Goal: Find contact information: Find contact information

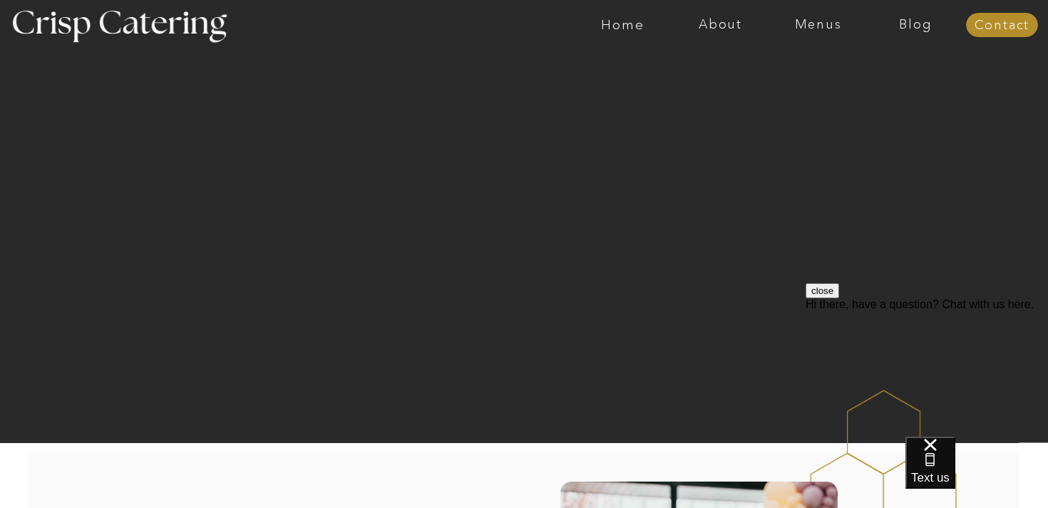
click at [717, 32] on div at bounding box center [580, 25] width 2261 height 50
click at [713, 20] on nav "About" at bounding box center [721, 25] width 98 height 14
click at [704, 71] on nav "About Crisp" at bounding box center [725, 66] width 82 height 14
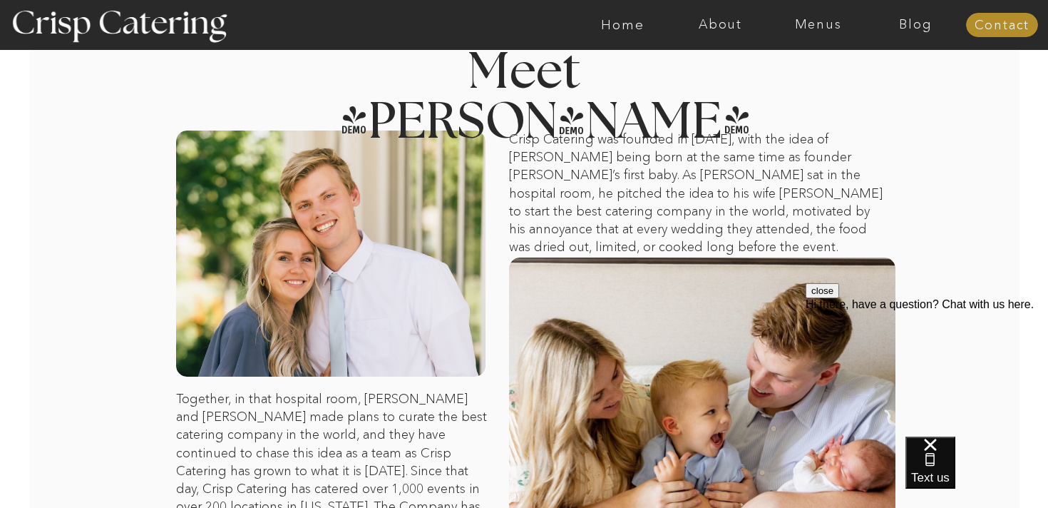
scroll to position [31, 0]
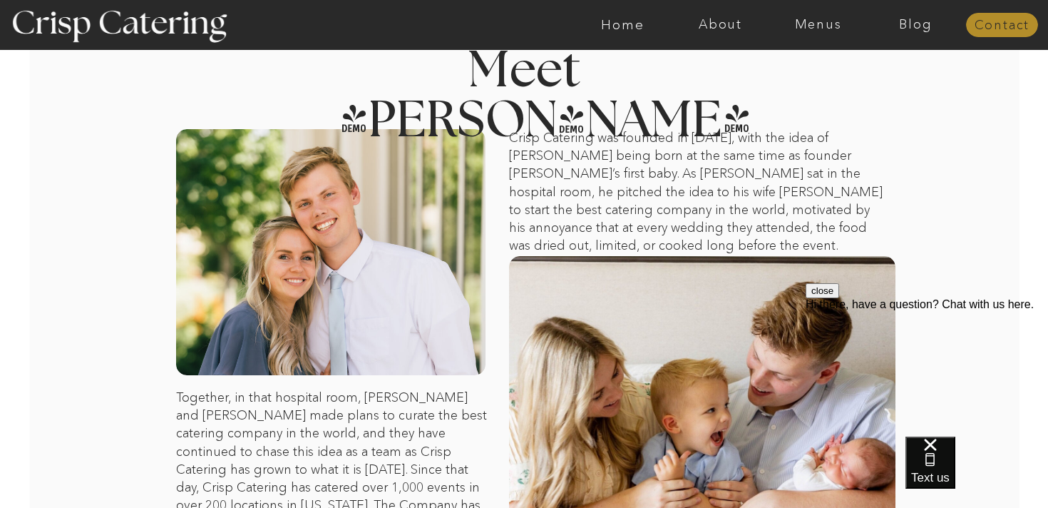
click at [1012, 23] on nav "Contact" at bounding box center [1002, 26] width 72 height 14
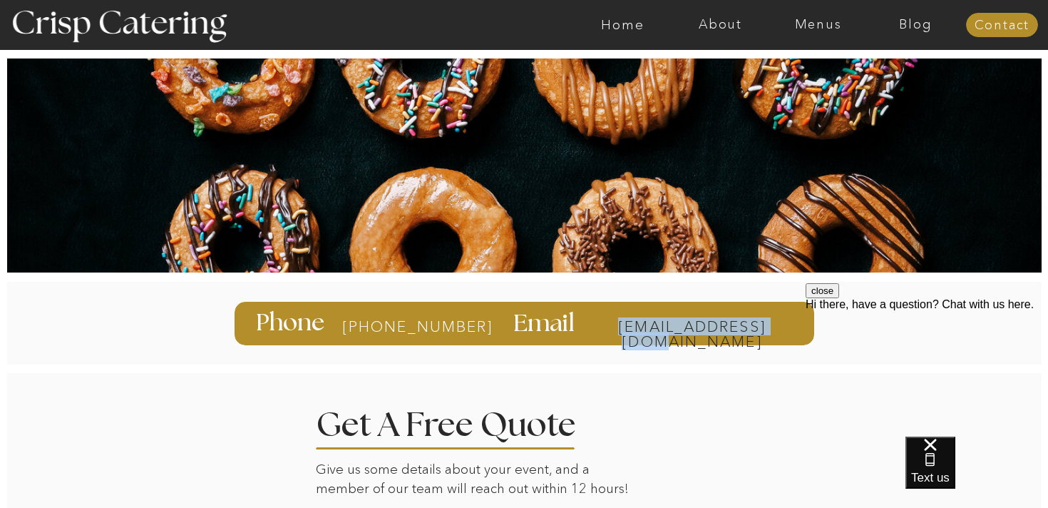
drag, startPoint x: 581, startPoint y: 330, endPoint x: 789, endPoint y: 331, distance: 208.2
click at [789, 331] on div "info@catercrisp.com Email 385-993-4062 Phone" at bounding box center [524, 322] width 856 height 101
copy div "info@catercrisp.com"
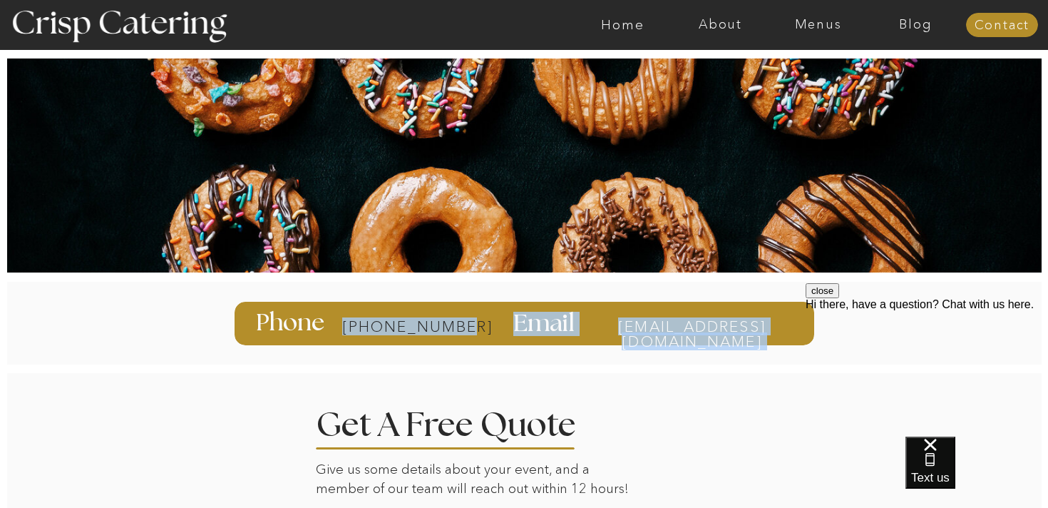
drag, startPoint x: 475, startPoint y: 322, endPoint x: 454, endPoint y: 328, distance: 22.1
click at [454, 328] on div "info@catercrisp.com Email 385-993-4062 Phone" at bounding box center [524, 322] width 856 height 101
click at [468, 329] on div at bounding box center [525, 323] width 580 height 43
drag, startPoint x: 457, startPoint y: 329, endPoint x: 423, endPoint y: 322, distance: 34.8
click at [423, 322] on div "info@catercrisp.com Email 385-993-4062 Phone" at bounding box center [524, 322] width 856 height 101
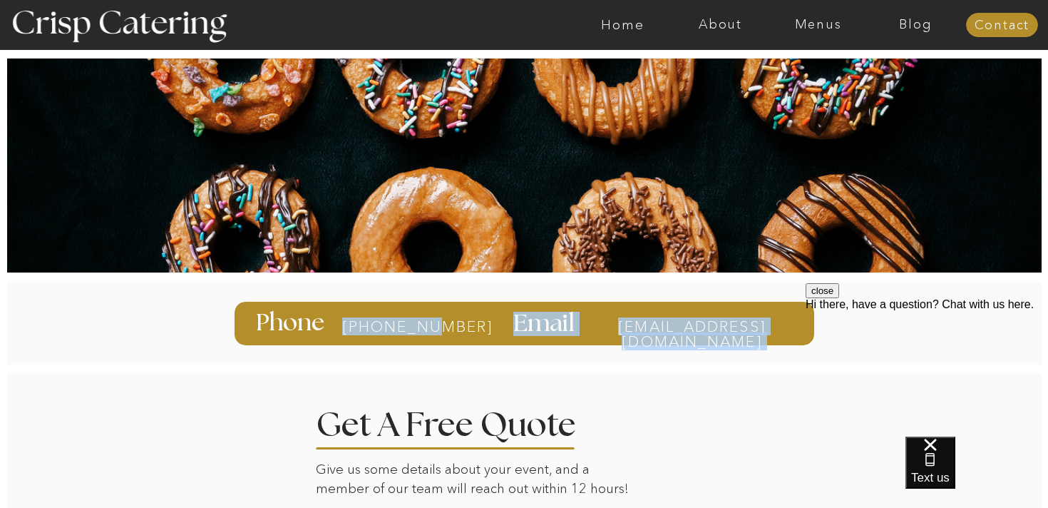
click at [332, 332] on div at bounding box center [525, 323] width 580 height 43
drag, startPoint x: 332, startPoint y: 332, endPoint x: 423, endPoint y: 333, distance: 90.6
click at [423, 333] on div "info@catercrisp.com Email 385-993-4062 Phone" at bounding box center [524, 322] width 856 height 101
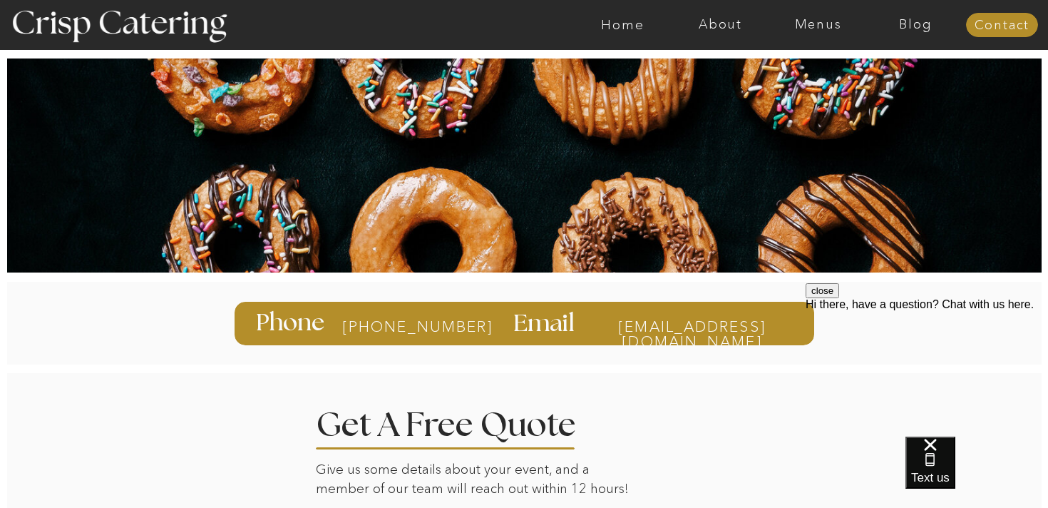
click at [347, 368] on div "About Home Menus Contact Blog About Crisp Crisp Cares Reviews faq About Home Me…" at bounding box center [524, 493] width 1048 height 987
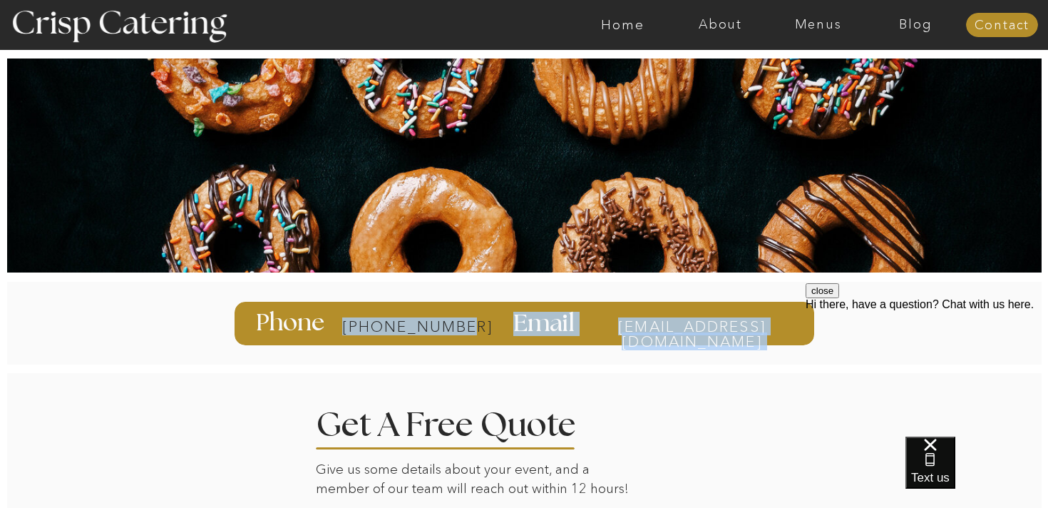
drag, startPoint x: 340, startPoint y: 312, endPoint x: 451, endPoint y: 329, distance: 112.5
click at [451, 329] on div "info@catercrisp.com Email 385-993-4062 Phone" at bounding box center [524, 322] width 856 height 101
copy div "info@catercrisp.com Email 385-993-4062"
click at [722, 26] on nav "About" at bounding box center [721, 25] width 98 height 14
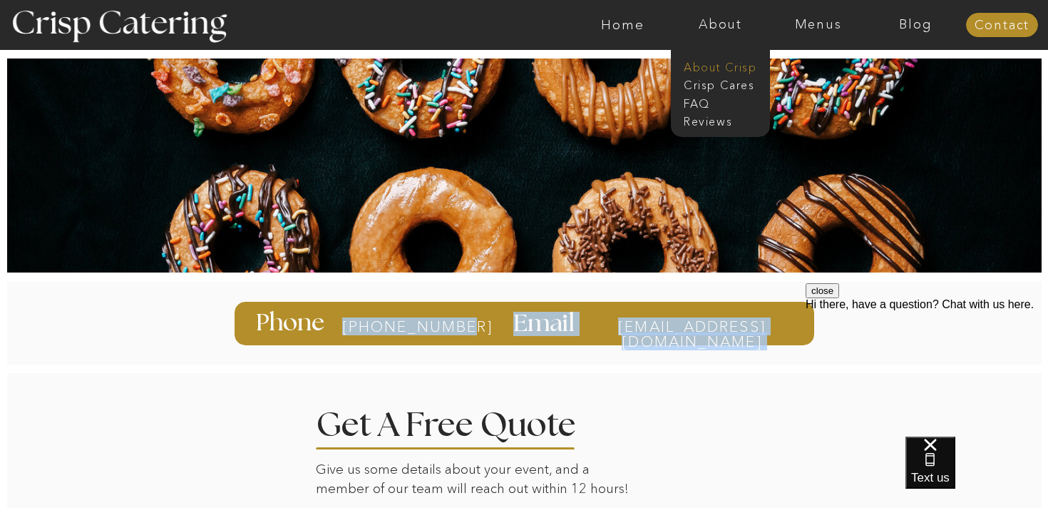
click at [712, 59] on nav "About Crisp" at bounding box center [725, 66] width 82 height 14
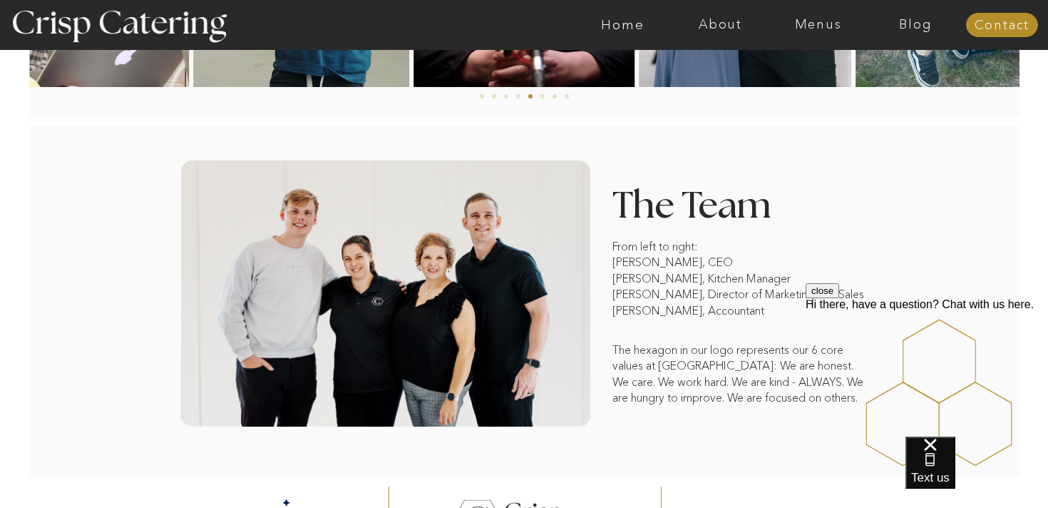
scroll to position [1055, 0]
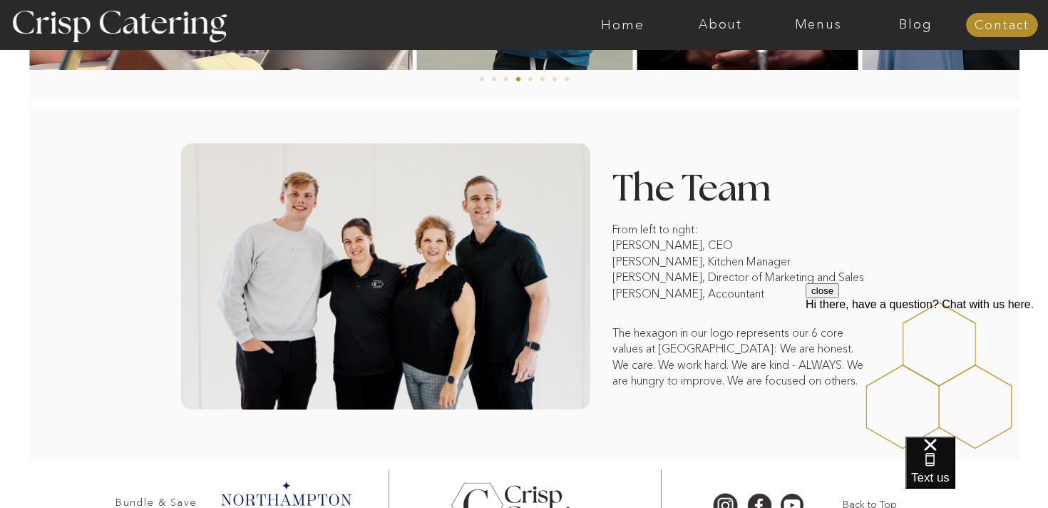
drag, startPoint x: 612, startPoint y: 278, endPoint x: 662, endPoint y: 278, distance: 49.9
click at [662, 278] on p "From left to right: Daniel Driggs, CEO Lexie Guertin, Kitchen Manager Lori Guer…" at bounding box center [740, 281] width 255 height 121
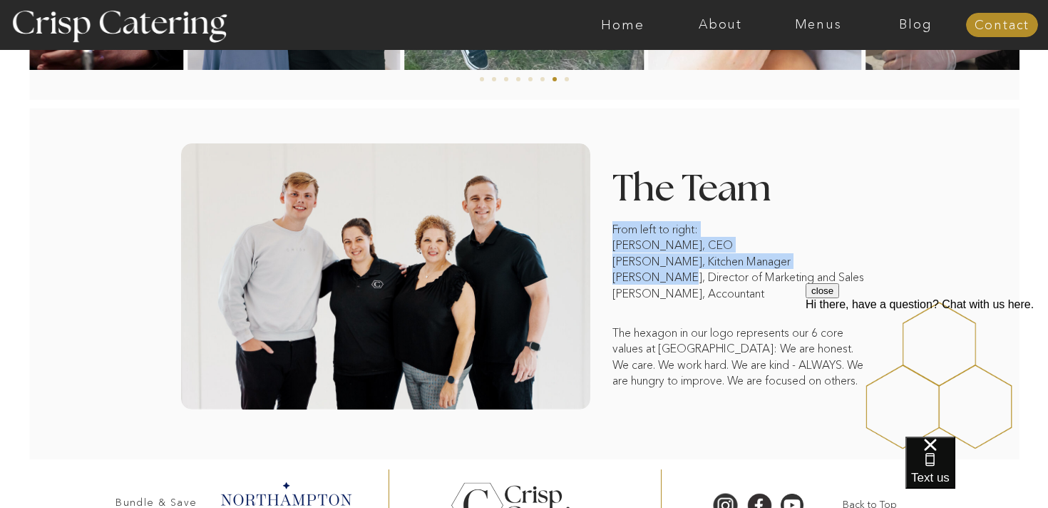
drag, startPoint x: 674, startPoint y: 275, endPoint x: 611, endPoint y: 287, distance: 63.9
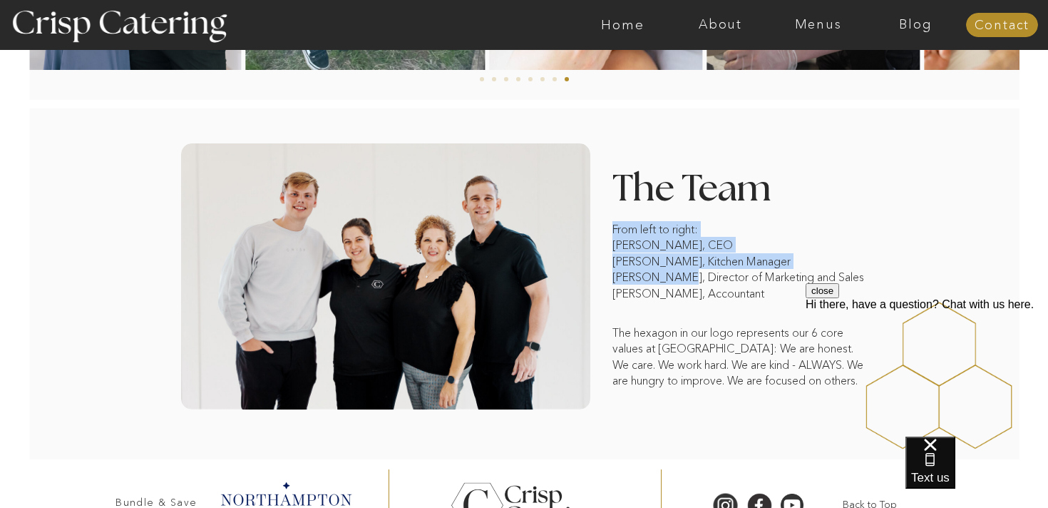
click at [665, 265] on p "From left to right: Daniel Driggs, CEO Lexie Guertin, Kitchen Manager Lori Guer…" at bounding box center [740, 281] width 255 height 121
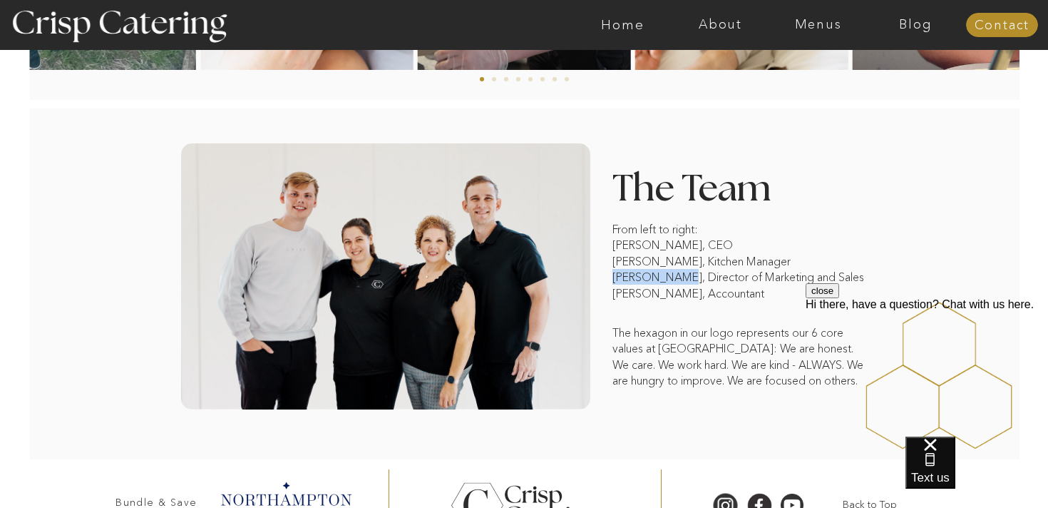
drag, startPoint x: 672, startPoint y: 280, endPoint x: 614, endPoint y: 282, distance: 57.8
click at [614, 282] on p "From left to right: Daniel Driggs, CEO Lexie Guertin, Kitchen Manager Lori Guer…" at bounding box center [740, 281] width 255 height 121
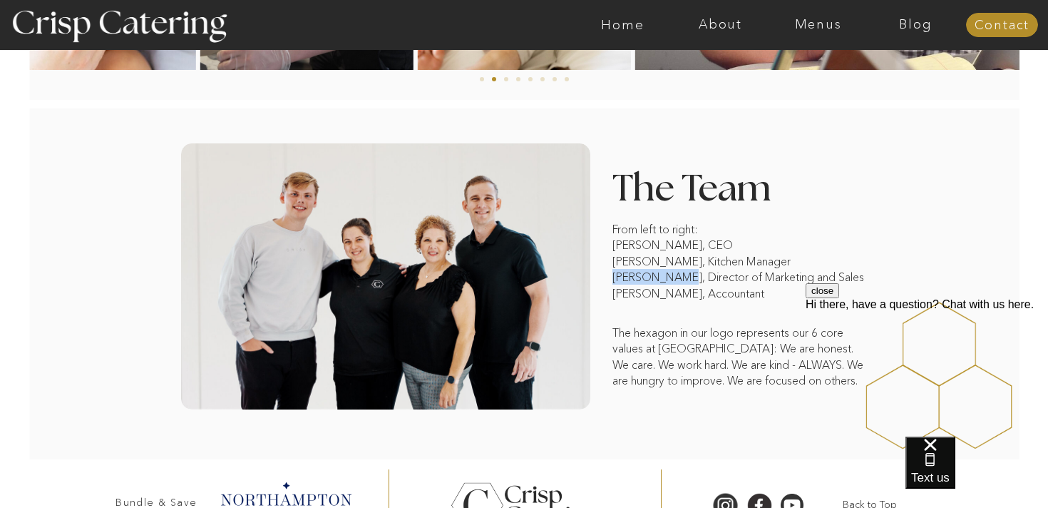
copy p "Lori Guertin"
